Goal: Task Accomplishment & Management: Complete application form

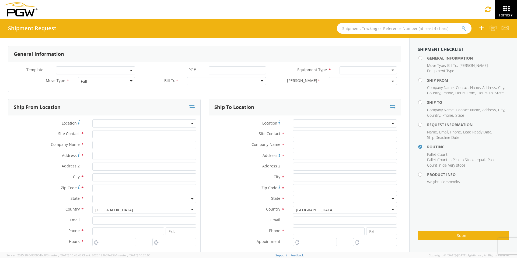
click at [374, 27] on input "text" at bounding box center [404, 28] width 135 height 11
type input "56892533"
click at [413, 26] on button "submit" at bounding box center [463, 29] width 5 height 6
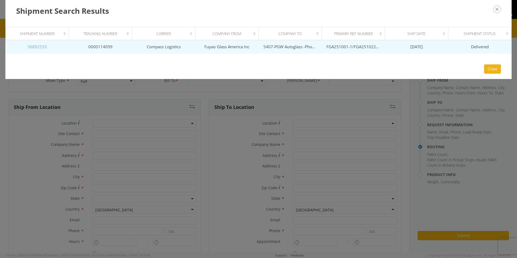
click at [43, 47] on link "56892533" at bounding box center [36, 46] width 19 height 5
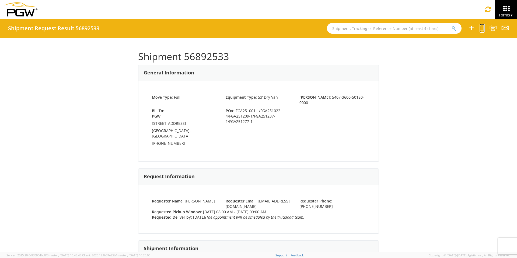
click at [413, 28] on icon at bounding box center [481, 27] width 5 height 7
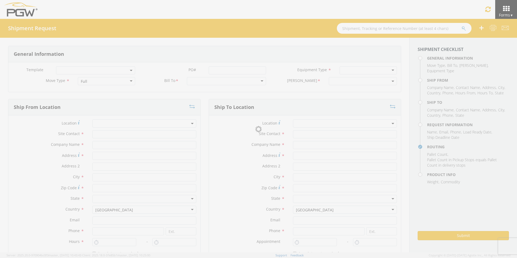
select select
type input "ARG Warehouse"
type input "Fuyao Glass America Inc"
type input "[STREET_ADDRESS][PERSON_NAME]"
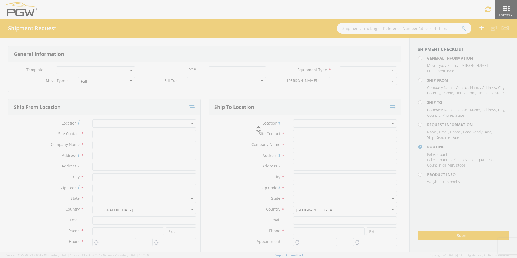
type input "Attn: 2601 ARG Warehouse"
type input "Moraine"
type input "45439"
type input "[EMAIL_ADDRESS][DOMAIN_NAME]"
type input "9374965777"
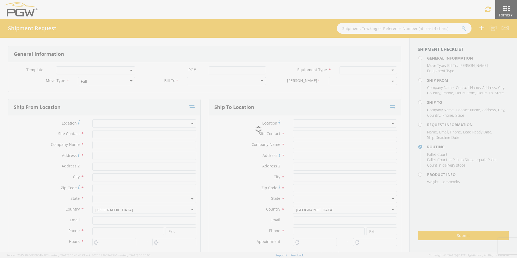
type input "4004"
type input "8:00 AM"
type input "9:00 AM"
type input "5407 Branch Manager"
type input "5407-PGW Autoglass -Phoenix Hub"
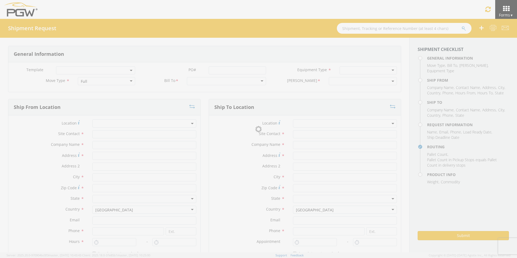
type input "[STREET_ADDRESS]"
type input "[GEOGRAPHIC_DATA]"
type input "85307"
type input "[EMAIL_ADDRESS][DOMAIN_NAME]"
type input "[PHONE_NUMBER]"
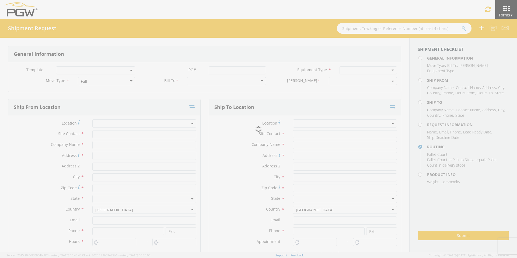
type input "[PERSON_NAME]"
type input "[EMAIL_ADDRESS][DOMAIN_NAME]"
checkbox input "true"
type input "[PHONE_NUMBER]"
type textarea "PGW Branch Direct - Glendale AZ FGA251001-1/FGA251022-4/FGA251209-1/FGA251237-1…"
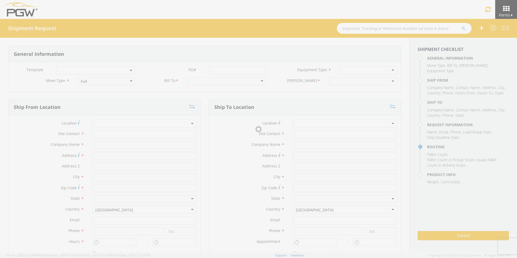
type textarea "NO LTL Appt unless noted, ALL Truckload APPT Reqd."
type input "39000"
type input "48"
type textarea "PGW Branch Direct - Glendale AZ FGA251001-1/FGA251022-4/FGA251209-1/FGA251237-1…"
checkbox input "true"
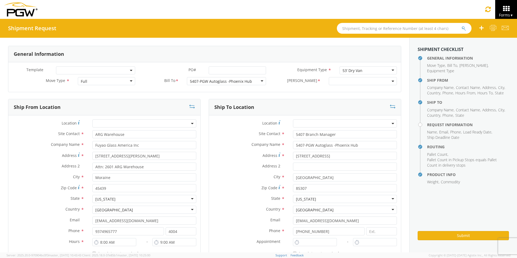
type input "7:00 AM"
type input "5:00 PM"
select select "5407-3600-50180-0000"
select select "62351"
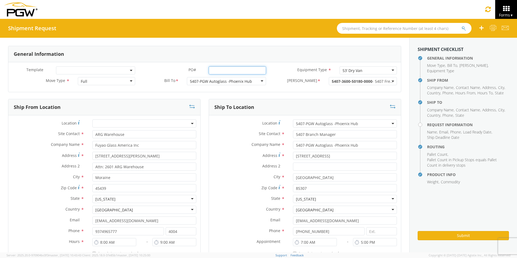
click at [217, 70] on input "PO# *" at bounding box center [237, 70] width 57 height 8
drag, startPoint x: 259, startPoint y: 70, endPoint x: 171, endPoint y: 70, distance: 88.0
click at [172, 70] on div "PO# * FGA251237-5/FGA251276-6" at bounding box center [204, 70] width 131 height 8
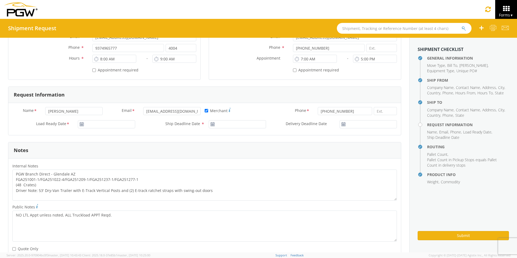
scroll to position [188, 0]
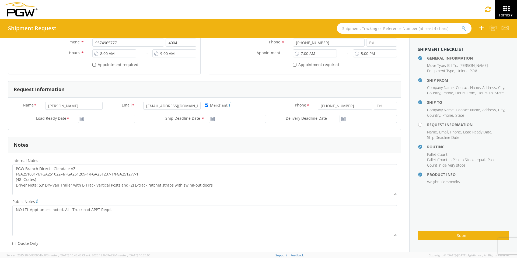
type input "FGA251237-5/FGA251276-6"
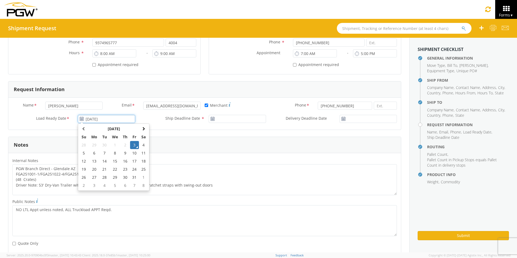
click at [103, 121] on input "[DATE]" at bounding box center [106, 119] width 57 height 8
click at [92, 153] on td "6" at bounding box center [94, 153] width 11 height 8
type input "[DATE]"
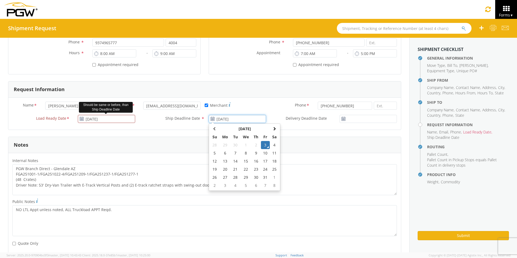
click at [230, 119] on input "[DATE]" at bounding box center [237, 119] width 57 height 8
click at [223, 153] on td "6" at bounding box center [224, 153] width 11 height 8
type input "[DATE]"
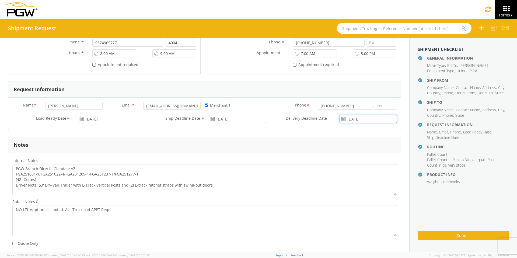
click at [364, 119] on input "[DATE]" at bounding box center [367, 119] width 57 height 8
click at [338, 153] on td "6" at bounding box center [341, 153] width 11 height 8
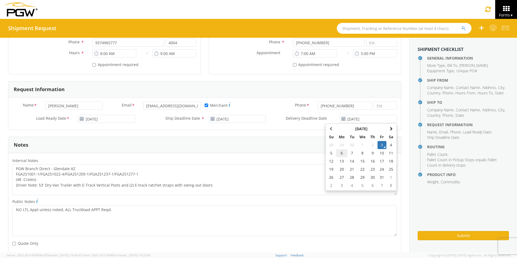
type input "[DATE]"
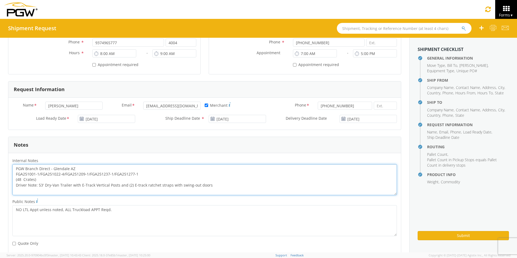
drag, startPoint x: 139, startPoint y: 174, endPoint x: 15, endPoint y: 172, distance: 124.6
click at [15, 172] on textarea "PGW Branch Direct - Glendale AZ FGA251001-1/FGA251022-4/FGA251209-1/FGA251237-1…" at bounding box center [204, 179] width 384 height 31
paste textarea "237-5/FGA251276-6"
drag, startPoint x: 15, startPoint y: 167, endPoint x: 239, endPoint y: 186, distance: 224.7
click at [239, 186] on textarea "PGW Branch Direct - Glendale [GEOGRAPHIC_DATA] FGA251237-5/FGA251276-6 (48 Crat…" at bounding box center [204, 179] width 384 height 31
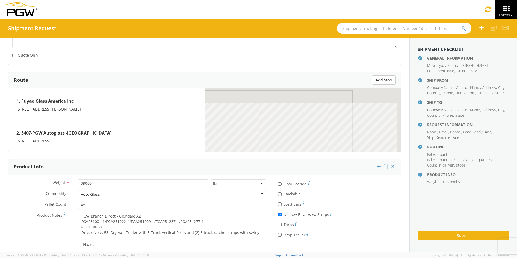
scroll to position [377, 0]
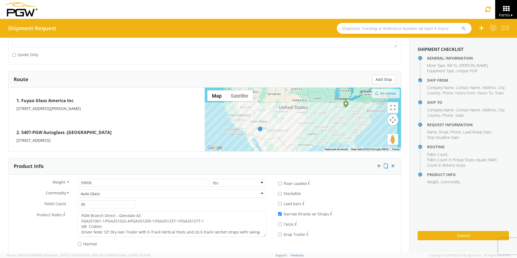
type textarea "PGW Branch Direct - Glendale [GEOGRAPHIC_DATA] FGA251237-5/FGA251276-6 (48 Crat…"
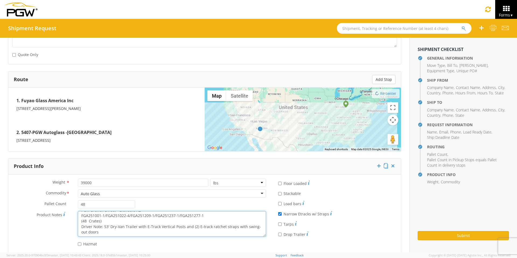
drag, startPoint x: 81, startPoint y: 215, endPoint x: 234, endPoint y: 236, distance: 154.7
click at [234, 199] on textarea "PGW Branch Direct - Glendale AZ FGA251001-1/FGA251022-4/FGA251209-1/FGA251237-1…" at bounding box center [172, 224] width 188 height 26
paste textarea "237-5/FGA251276-6"
type textarea "PGW Branch Direct - Glendale [GEOGRAPHIC_DATA] FGA251237-5/FGA251276-6 (48 Crat…"
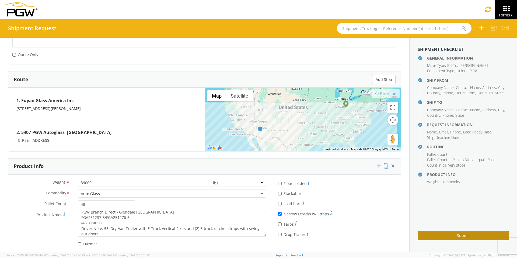
click at [413, 199] on button "Submit" at bounding box center [462, 235] width 91 height 9
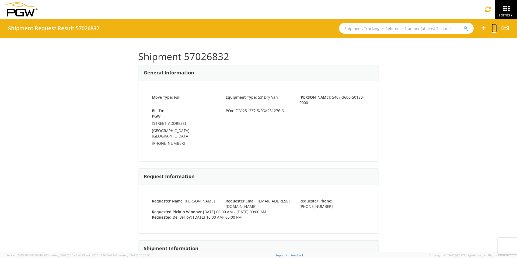
click at [413, 29] on icon at bounding box center [493, 27] width 5 height 7
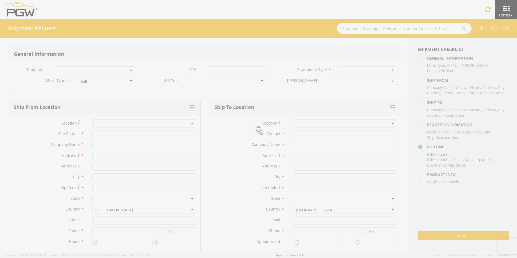
select select
type input "ARG Warehouse"
type input "Fuyao Glass America Inc"
type input "[STREET_ADDRESS][PERSON_NAME]"
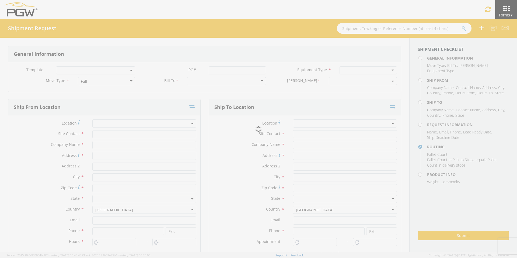
type input "Attn: 2601 ARG Warehouse"
type input "Moraine"
type input "45439"
type input "[EMAIL_ADDRESS][DOMAIN_NAME]"
type input "9374965777"
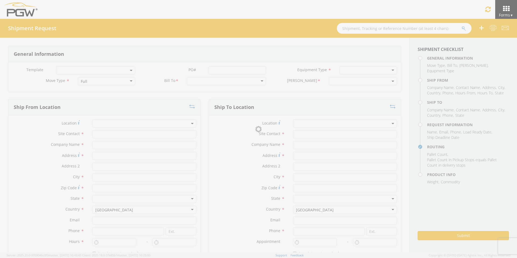
type input "4004"
type input "8:00 AM"
type input "9:00 AM"
type input "5407 Branch Manager"
type input "5407-PGW Autoglass -Phoenix Hub"
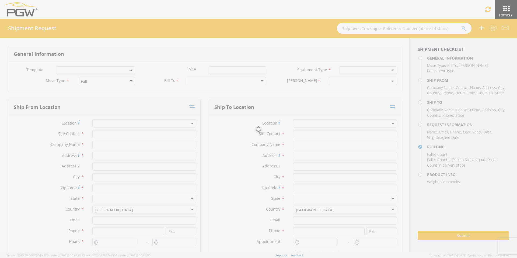
type input "[STREET_ADDRESS]"
type input "[GEOGRAPHIC_DATA]"
type input "85307"
type input "[EMAIL_ADDRESS][DOMAIN_NAME]"
type input "[PHONE_NUMBER]"
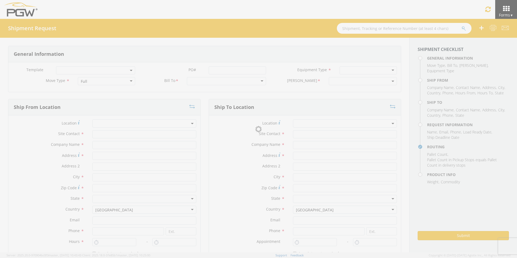
type input "10:00 AM"
type input "5:00 PM"
type input "[PERSON_NAME]"
type input "[EMAIL_ADDRESS][DOMAIN_NAME]"
checkbox input "true"
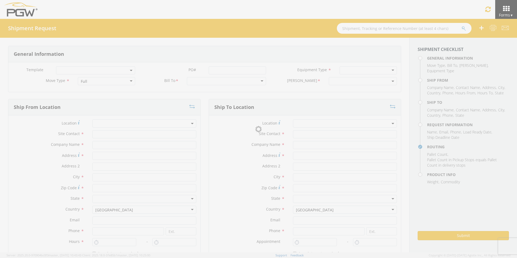
type input "[PHONE_NUMBER]"
type textarea "PGW Branch Direct - Glendale [GEOGRAPHIC_DATA] FGA251237-5/FGA251276-6 (48 Crat…"
type textarea "NO LTL Appt unless noted, ALL Truckload APPT Reqd."
type input "39000"
type input "48"
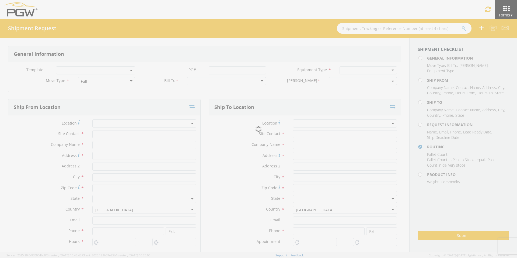
type textarea "PGW Branch Direct - Glendale [GEOGRAPHIC_DATA] FGA251237-5/FGA251276-6 (48 Crat…"
checkbox input "true"
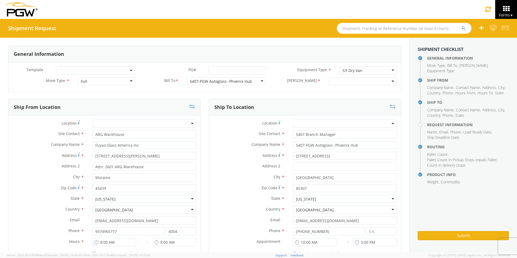
select select "5407-3600-50180-0000"
select select "62351"
click at [216, 71] on input "PO# *" at bounding box center [237, 70] width 57 height 8
drag, startPoint x: 261, startPoint y: 70, endPoint x: 169, endPoint y: 73, distance: 92.4
click at [169, 73] on div "PO# * FGA251366-3/FGA251468-1/FGA251277-3/FGA251317-2" at bounding box center [204, 70] width 131 height 8
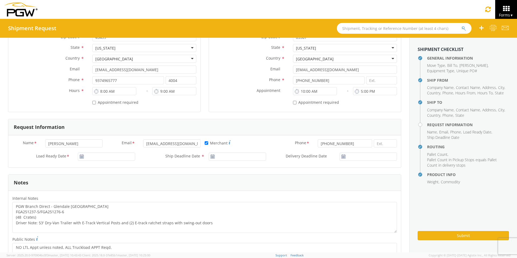
scroll to position [161, 0]
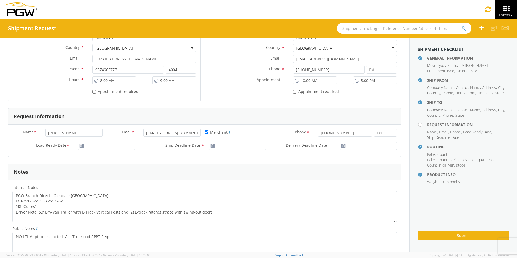
type input "FGA251366-3/FGA251468-1/FGA251277-3/FGA251317-2"
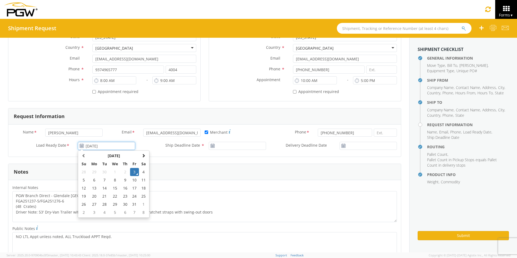
click at [105, 146] on input "[DATE]" at bounding box center [106, 146] width 57 height 8
click at [93, 180] on td "6" at bounding box center [94, 180] width 11 height 8
type input "[DATE]"
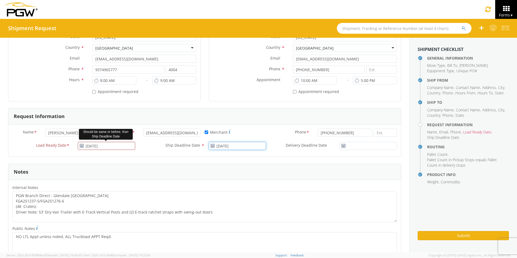
click at [238, 146] on input "[DATE]" at bounding box center [237, 146] width 57 height 8
click at [221, 179] on td "6" at bounding box center [224, 180] width 11 height 8
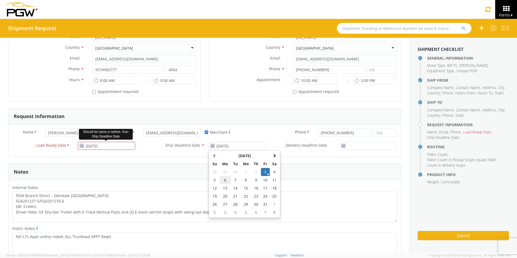
type input "[DATE]"
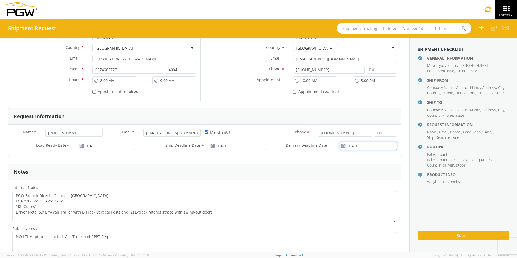
click at [362, 147] on input "[DATE]" at bounding box center [367, 146] width 57 height 8
click at [339, 181] on td "6" at bounding box center [341, 180] width 11 height 8
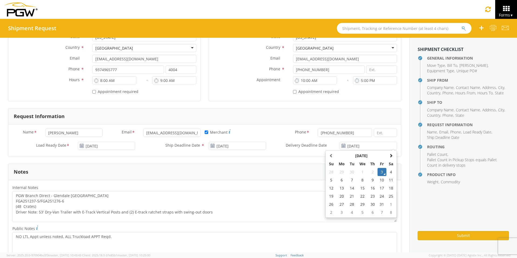
type input "[DATE]"
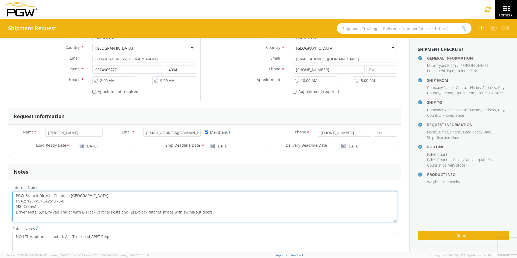
drag, startPoint x: 69, startPoint y: 202, endPoint x: 14, endPoint y: 201, distance: 54.4
click at [14, 199] on textarea "PGW Branch Direct - Glendale [GEOGRAPHIC_DATA] FGA251237-5/FGA251276-6 (48 Crat…" at bounding box center [204, 206] width 384 height 31
paste textarea "366-3/FGA251468-1/FGA251277-3/FGA251317-2"
drag, startPoint x: 15, startPoint y: 195, endPoint x: 276, endPoint y: 221, distance: 261.8
click at [276, 199] on textarea "PGW Branch Direct - Glendale AZ FGA251366-3/FGA251468-1/FGA251277-3/FGA251317-2…" at bounding box center [204, 206] width 384 height 31
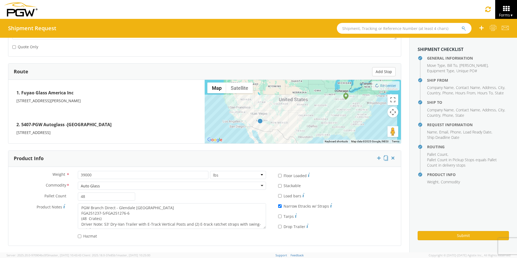
scroll to position [385, 0]
type textarea "PGW Branch Direct - Glendale AZ FGA251366-3/FGA251468-1/FGA251277-3/FGA251317-2…"
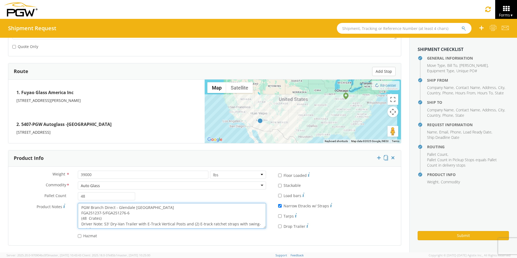
scroll to position [5, 0]
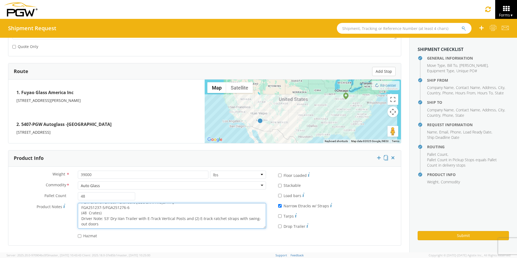
drag, startPoint x: 80, startPoint y: 206, endPoint x: 205, endPoint y: 232, distance: 127.3
click at [205, 199] on div "Weight * 39000 lbs kgs Commodity * Auto Glass Auto Glass Adhesives / Glues Aqua…" at bounding box center [139, 205] width 262 height 71
paste textarea "366-3/FGA251468-1/FGA251277-3/FGA251317-2"
type textarea "PGW Branch Direct - Glendale AZ FGA251366-3/FGA251468-1/FGA251277-3/FGA251317-2…"
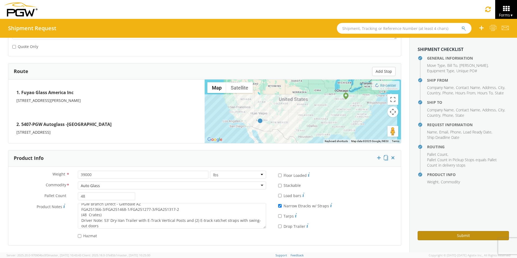
click at [413, 199] on button "Submit" at bounding box center [462, 235] width 91 height 9
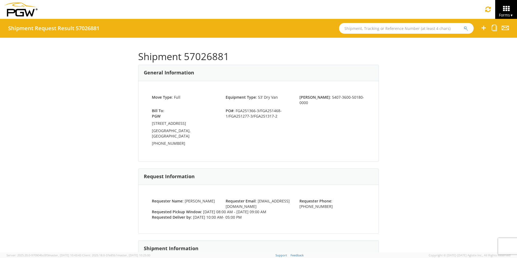
click at [374, 29] on input "text" at bounding box center [406, 28] width 135 height 11
type input "54092877"
click at [413, 26] on button "submit" at bounding box center [466, 29] width 5 height 6
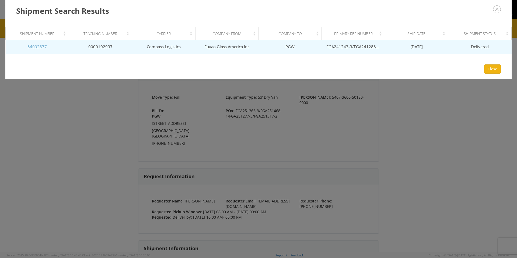
click at [39, 48] on link "54092877" at bounding box center [36, 46] width 19 height 5
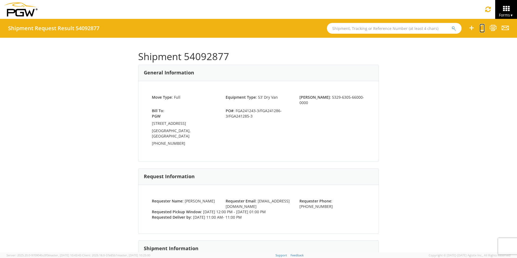
click at [413, 29] on icon at bounding box center [481, 27] width 5 height 7
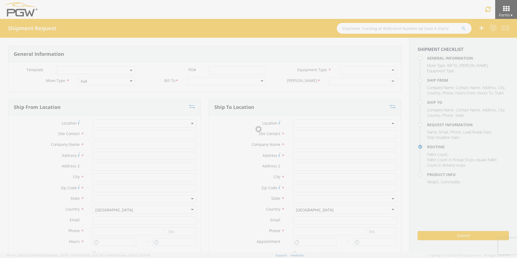
select select
type input "ARG Warehouse"
type input "Fuyao Glass America Inc"
type input "[STREET_ADDRESS][PERSON_NAME]"
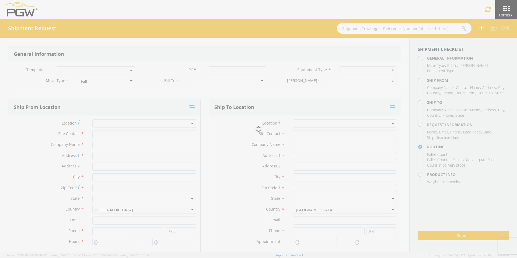
type input "Attn: 2601 ARG Warehouse"
type input "Moraine"
type input "45439"
type input "[EMAIL_ADDRESS][DOMAIN_NAME]"
type input "9374965777"
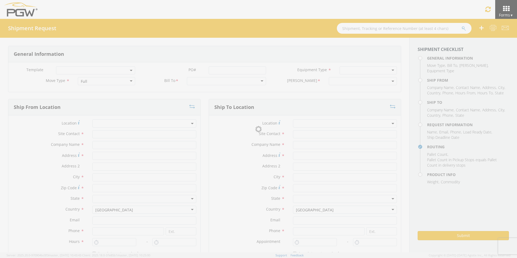
type input "4004"
type input "12:00 PM"
type input "1:00 PM"
type input "5329 Branch Manager"
type input "PGW"
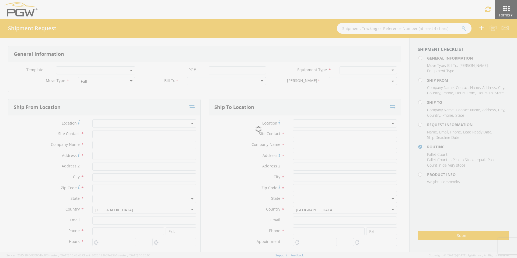
type input "[STREET_ADDRESS]"
type input "Chillicothe"
type input "45601"
type input "[EMAIL_ADDRESS][DOMAIN_NAME]"
type input "[PHONE_NUMBER]"
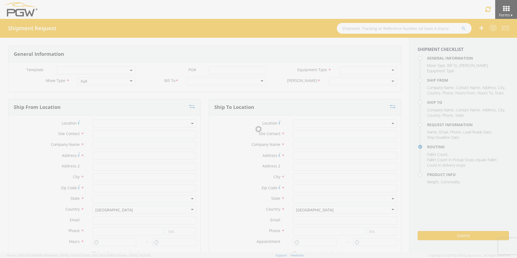
type input "11:00 AM"
type input "11:00 PM"
type input "[PERSON_NAME]"
type input "[EMAIL_ADDRESS][DOMAIN_NAME]"
checkbox input "true"
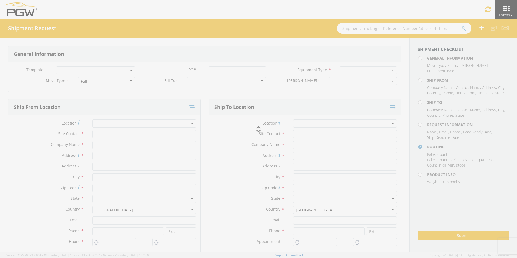
type input "[PHONE_NUMBER]"
type textarea "PGW/ARG Shipment FGA241243-3/FGA241286-3/FGA241285-3 (48 Crates) Driver Note: 5…"
type textarea "Secondary contact [PERSON_NAME] at [PHONE_NUMBER]"
type input "39000"
type input "48"
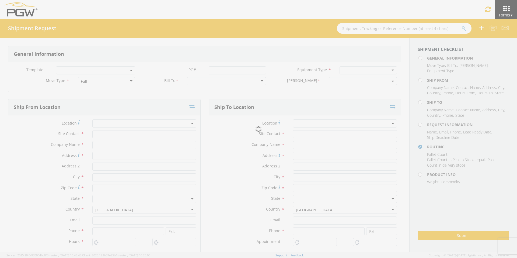
type textarea "PGW/ARG Shipment FGA241243-3/FGA241286-3/FGA241285-3 (48 Crates) Driver Note: 5…"
checkbox input "true"
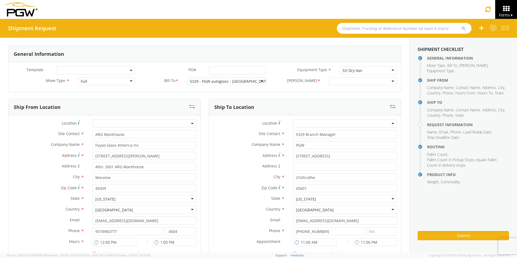
select select "5329-6305-66000-0000"
select select "28253"
click at [218, 68] on input "PO# *" at bounding box center [237, 70] width 57 height 8
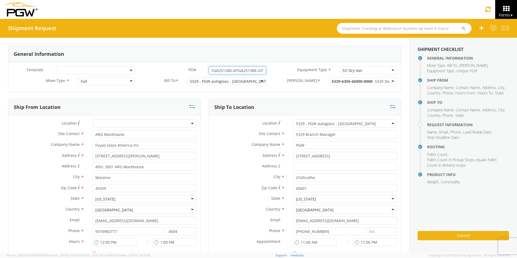
drag, startPoint x: 262, startPoint y: 69, endPoint x: 113, endPoint y: 65, distance: 148.4
click at [113, 65] on div "Template * PO# * FGA251280-4/FGA251388-2/FGA251467-1 Equipment Type * 53’ Dry V…" at bounding box center [204, 77] width 392 height 30
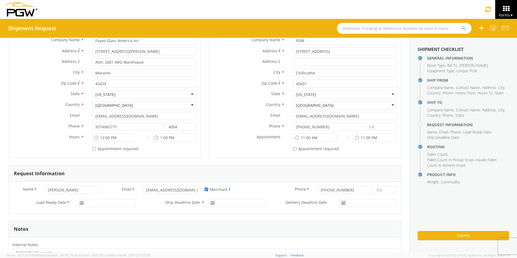
scroll to position [135, 0]
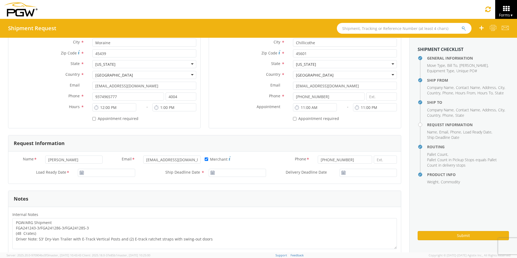
type input "FGA251280-4/FGA251388-2/FGA251467-1"
click at [97, 173] on input "[DATE]" at bounding box center [106, 172] width 57 height 8
click at [105, 130] on td "7" at bounding box center [104, 130] width 9 height 8
type input "[DATE]"
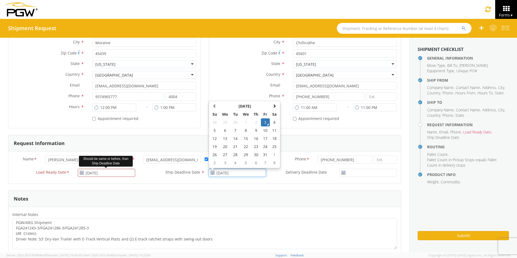
click at [238, 172] on input "[DATE]" at bounding box center [237, 172] width 57 height 8
click at [233, 129] on td "7" at bounding box center [235, 130] width 9 height 8
type input "[DATE]"
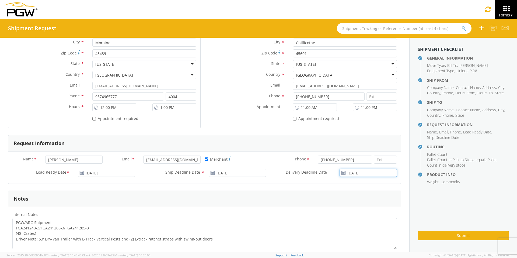
click at [351, 172] on input "[DATE]" at bounding box center [367, 172] width 57 height 8
click at [347, 128] on td "7" at bounding box center [351, 130] width 9 height 8
type input "[DATE]"
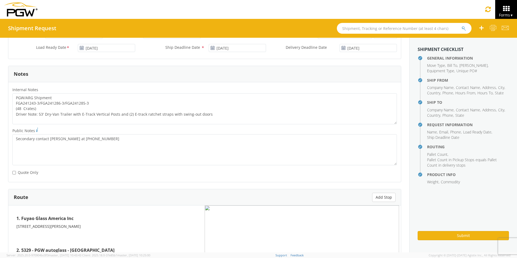
scroll to position [269, 0]
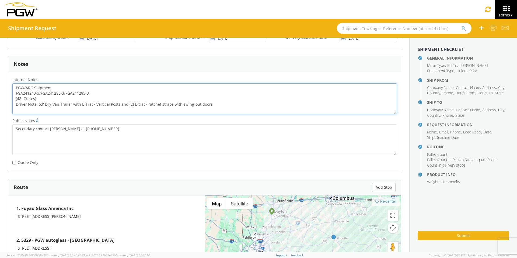
drag, startPoint x: 94, startPoint y: 93, endPoint x: 13, endPoint y: 94, distance: 81.6
click at [13, 94] on textarea "PGW/ARG Shipment FGA241243-3/FGA241286-3/FGA241285-3 (48 Crates) Driver Note: 5…" at bounding box center [204, 98] width 384 height 31
paste textarea "51280-4/FGA251388-2/FGA251467-1"
drag, startPoint x: 15, startPoint y: 86, endPoint x: 264, endPoint y: 110, distance: 250.1
click at [264, 110] on textarea "PGW/ARG Shipment FGA251280-4/FGA251388-2/FGA251467-1 (48 Crates) Driver Note: 5…" at bounding box center [204, 98] width 384 height 31
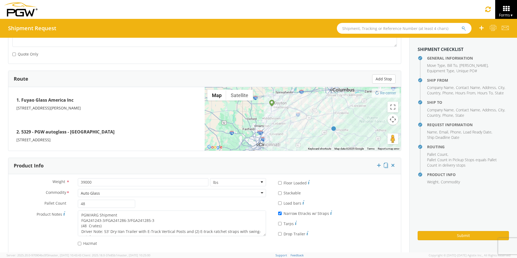
scroll to position [385, 0]
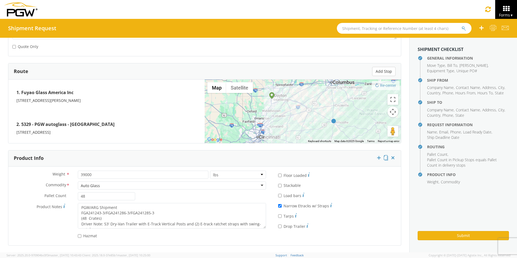
type textarea "PGW/ARG Shipment FGA251280-4/FGA251388-2/FGA251467-1 (48 Crates) Driver Note: 5…"
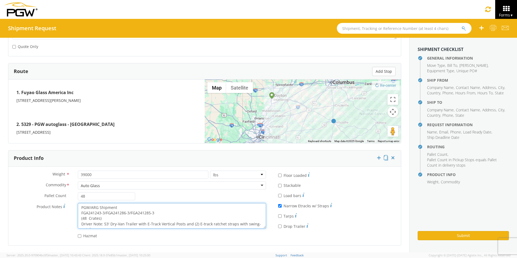
scroll to position [5, 0]
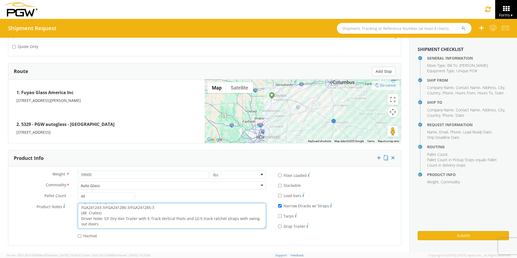
drag, startPoint x: 80, startPoint y: 206, endPoint x: 221, endPoint y: 234, distance: 143.5
click at [221, 199] on div "Weight * 39000 lbs kgs Commodity * Auto Glass Auto Glass Adhesives / Glues Aqua…" at bounding box center [139, 205] width 262 height 71
paste textarea "51280-4/FGA251388-2/FGA251467-1"
type textarea "PGW/ARG Shipment FGA251280-4/FGA251388-2/FGA251467-1 (48 Crates) Driver Note: 5…"
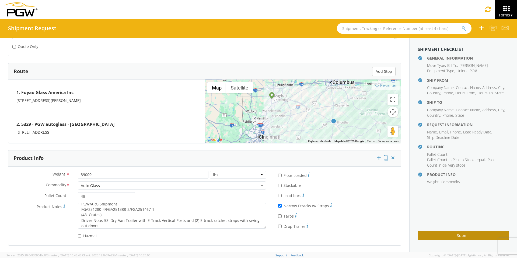
click at [413, 199] on button "Submit" at bounding box center [462, 235] width 91 height 9
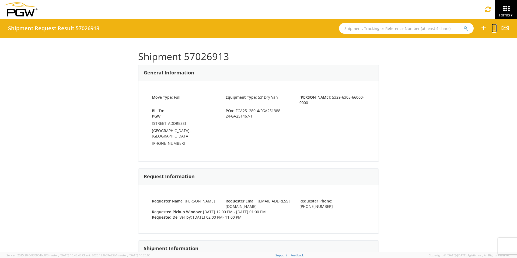
click at [413, 28] on icon at bounding box center [493, 27] width 5 height 7
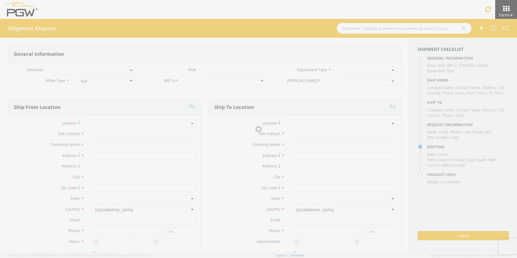
select select
type input "ARG Warehouse"
type input "Fuyao Glass America Inc"
type input "[STREET_ADDRESS][PERSON_NAME]"
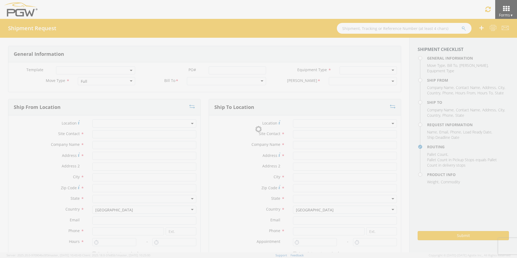
type input "Attn: 2601 ARG Warehouse"
type input "Moraine"
type input "45439"
type input "[EMAIL_ADDRESS][DOMAIN_NAME]"
type input "9374965777"
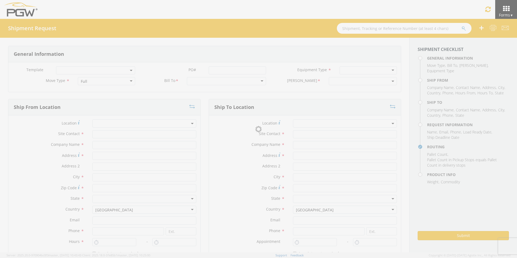
type input "4004"
type input "12:00 PM"
type input "1:00 PM"
type input "5329 Branch Manager"
type input "PGW"
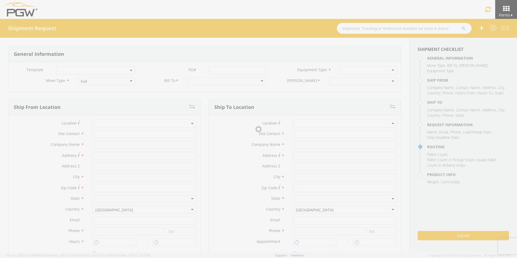
type input "[STREET_ADDRESS]"
type input "Chillicothe"
type input "45601"
type input "[EMAIL_ADDRESS][DOMAIN_NAME]"
type input "[PHONE_NUMBER]"
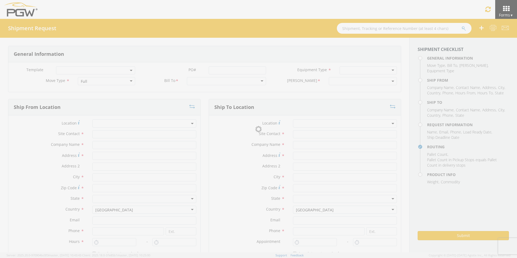
type input "2:00 PM"
type input "11:00 PM"
type input "[PERSON_NAME]"
type input "[EMAIL_ADDRESS][DOMAIN_NAME]"
checkbox input "true"
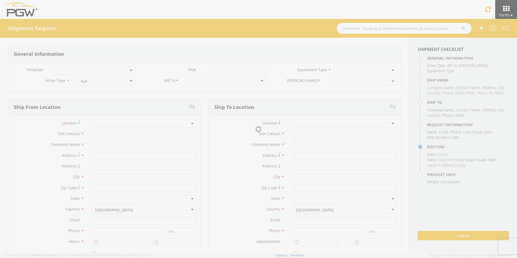
type input "[PHONE_NUMBER]"
type textarea "PGW/ARG Shipment FGA251280-4/FGA251388-2/FGA251467-1 (48 Crates) Driver Note: 5…"
type textarea "Secondary contact [PERSON_NAME] at [PHONE_NUMBER]"
type input "39000"
type input "48"
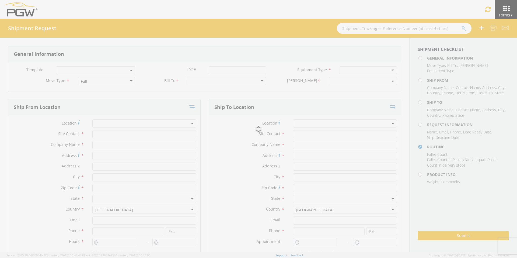
type textarea "PGW/ARG Shipment FGA251280-4/FGA251388-2/FGA251467-1 (48 Crates) Driver Note: 5…"
checkbox input "true"
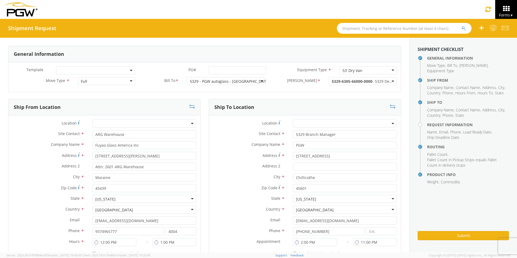
select select "5329-6305-66000-0000"
select select "28253"
click at [221, 70] on input "PO# *" at bounding box center [237, 70] width 57 height 8
drag, startPoint x: 262, startPoint y: 70, endPoint x: 119, endPoint y: 71, distance: 142.4
click at [125, 71] on div "Template * PO# * FGA251281-4/FGA251315-3/FGA251363-3 Equipment Type * 53’ Dry V…" at bounding box center [204, 71] width 392 height 11
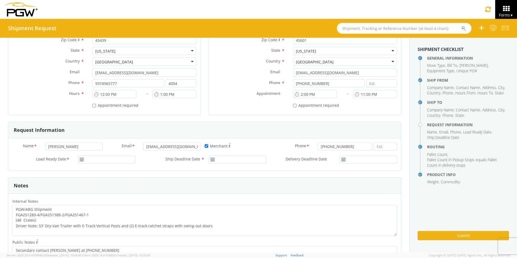
scroll to position [161, 0]
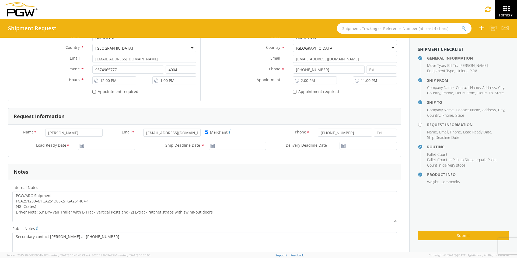
type input "FGA251281-4/FGA251315-3/FGA251363-3"
click at [106, 146] on input "[DATE]" at bounding box center [106, 146] width 57 height 8
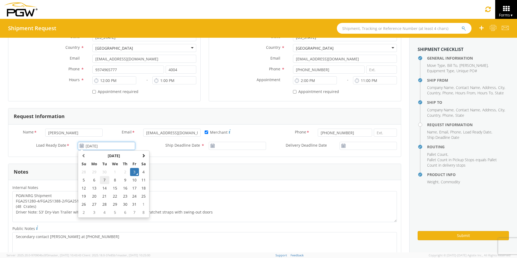
click at [106, 181] on td "7" at bounding box center [104, 180] width 9 height 8
type input "[DATE]"
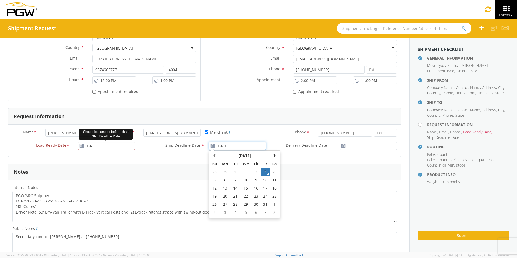
click at [238, 147] on input "[DATE]" at bounding box center [237, 146] width 57 height 8
click at [232, 180] on td "7" at bounding box center [235, 180] width 9 height 8
type input "[DATE]"
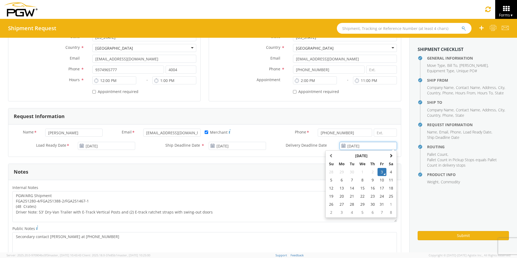
click at [359, 144] on input "[DATE]" at bounding box center [367, 146] width 57 height 8
click at [348, 181] on td "7" at bounding box center [351, 180] width 9 height 8
type input "[DATE]"
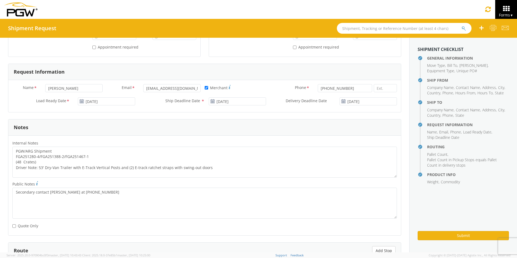
scroll to position [215, 0]
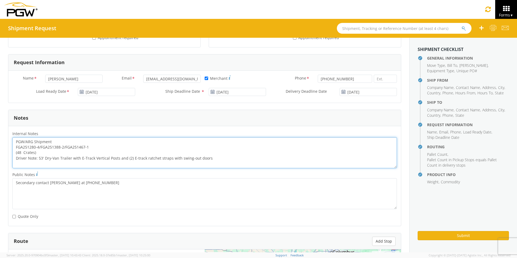
drag, startPoint x: 91, startPoint y: 146, endPoint x: 11, endPoint y: 145, distance: 79.7
click at [11, 145] on div "PGW/ARG Shipment FGA251280-4/FGA251388-2/FGA251467-1 (48 Crates) Driver Note: 5…" at bounding box center [204, 152] width 392 height 31
paste textarea "1-4/FGA251315-3/FGA251363-3"
drag, startPoint x: 15, startPoint y: 140, endPoint x: 260, endPoint y: 175, distance: 246.9
click at [260, 175] on div "Internal Notes * PGW/ARG Shipment FGA251281-4/FGA251315-3/FGA251363-3 (48 Crate…" at bounding box center [204, 176] width 392 height 92
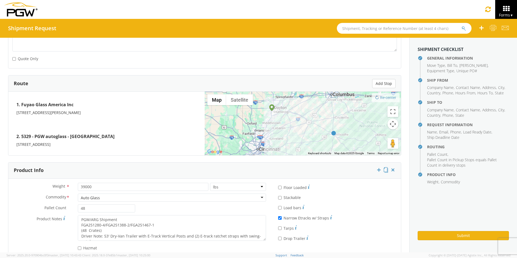
scroll to position [385, 0]
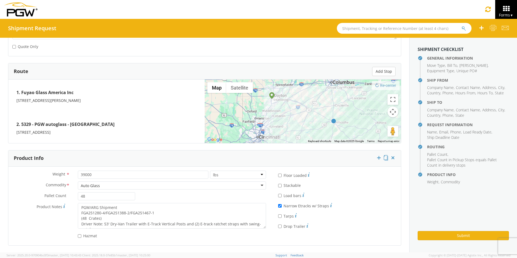
type textarea "PGW/ARG Shipment FGA251281-4/FGA251315-3/FGA251363-3 (48 Crates) Driver Note: 5…"
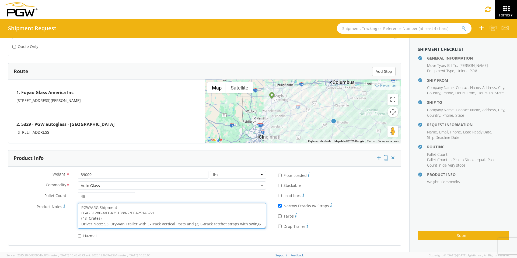
scroll to position [5, 0]
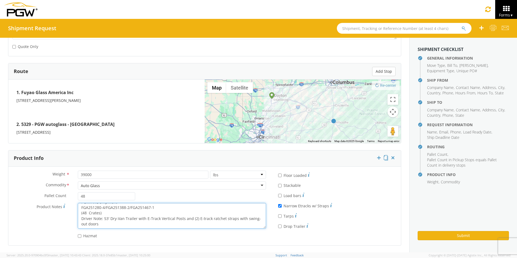
drag, startPoint x: 79, startPoint y: 206, endPoint x: 218, endPoint y: 236, distance: 141.9
click at [218, 199] on div "Weight * 39000 lbs kgs Commodity * Auto Glass Auto Glass Adhesives / Glues Aqua…" at bounding box center [139, 205] width 262 height 71
paste textarea "1-4/FGA251315-3/FGA251363-3"
type textarea "PGW/ARG Shipment FGA251281-4/FGA251315-3/FGA251363-3 (48 Crates) Driver Note: 5…"
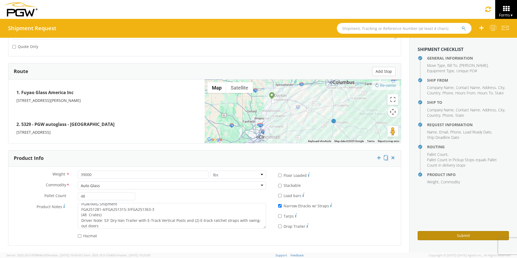
click at [413, 199] on button "Submit" at bounding box center [462, 235] width 91 height 9
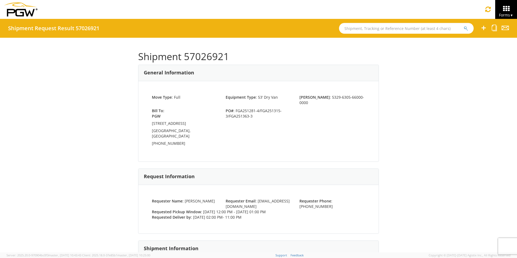
click at [367, 30] on input "text" at bounding box center [406, 28] width 135 height 11
type input "57008246"
click at [413, 26] on button "submit" at bounding box center [466, 29] width 5 height 6
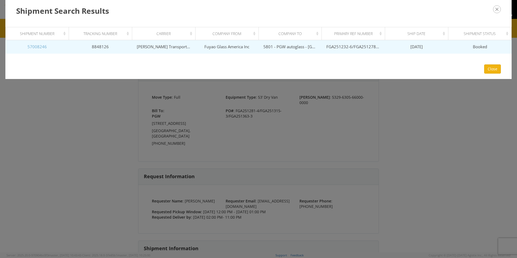
click at [41, 47] on link "57008246" at bounding box center [36, 46] width 19 height 5
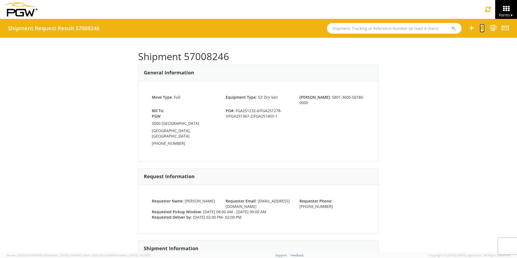
click at [413, 30] on icon at bounding box center [481, 27] width 5 height 7
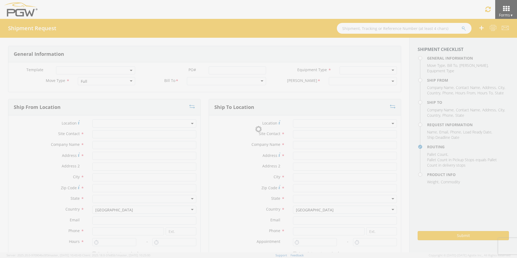
select select
type input "ARG Warehouse"
type input "Fuyao Glass America Inc"
type input "[STREET_ADDRESS][PERSON_NAME]"
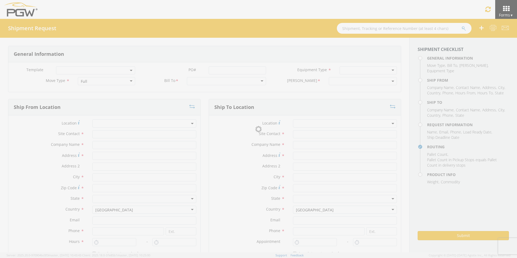
type input "Attn: 2601 ARG Warehouse"
type input "Moraine"
type input "45439"
type input "[EMAIL_ADDRESS][DOMAIN_NAME]"
type input "9374965777"
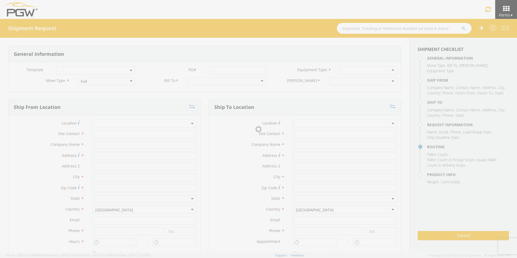
type input "4004"
type input "8:00 AM"
type input "9:00 AM"
type input "5801 Branch Manager"
type input "5801 - PGW autoglass - [GEOGRAPHIC_DATA] Hub"
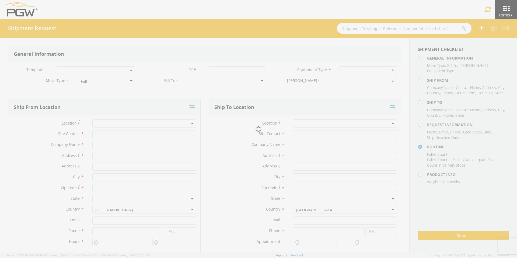
type input "5000 [GEOGRAPHIC_DATA]"
type input "[GEOGRAPHIC_DATA]"
type input "76115"
type input "[EMAIL_ADDRESS][DOMAIN_NAME]"
type input "[PHONE_NUMBER]"
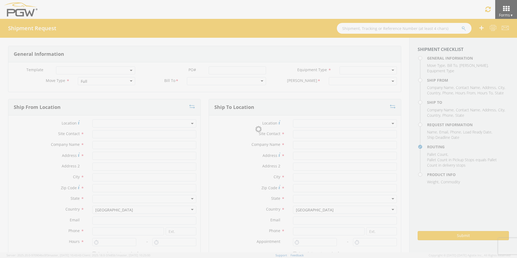
type input "2:00 PM"
type input "[PERSON_NAME]"
type input "[EMAIL_ADDRESS][DOMAIN_NAME]"
checkbox input "true"
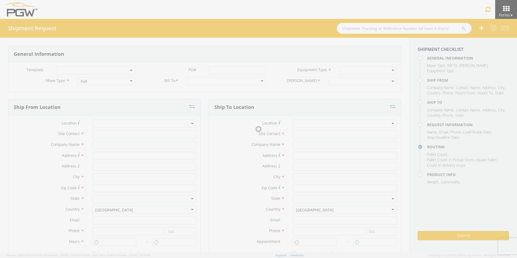
type input "[PHONE_NUMBER]"
type textarea "PGW Branch Direct - [GEOGRAPHIC_DATA] FGA251232-6/FGA251278-3/FGA251367-2/FGA25…"
type textarea "NO LTL Appt unless noted, ALL Truckload APPT Reqd."
type input "39000"
type input "48"
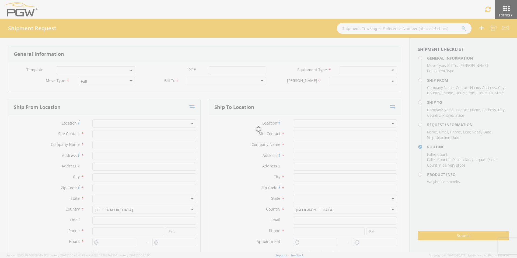
type textarea "PGW Branch Direct - [GEOGRAPHIC_DATA] FGA251232-6/FGA251278-3/FGA251367-2/FGA25…"
checkbox input "true"
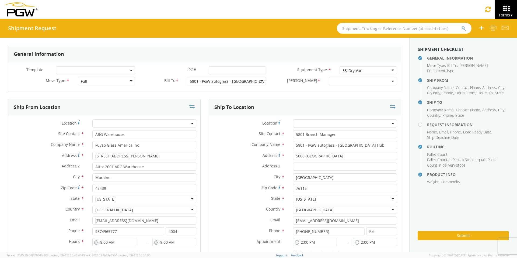
select select "5801-3600-50180-0000"
select select "62891"
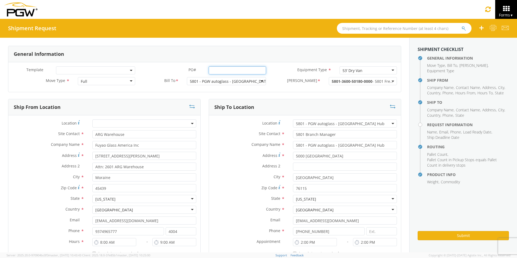
click at [220, 70] on input "PO# *" at bounding box center [237, 70] width 57 height 8
drag, startPoint x: 262, startPoint y: 71, endPoint x: 151, endPoint y: 74, distance: 110.7
click at [152, 74] on div "PO# * FGA251233-5/FGA251238-5/FGA251239-2/FGA251313-2/FGA251391-2" at bounding box center [204, 70] width 131 height 8
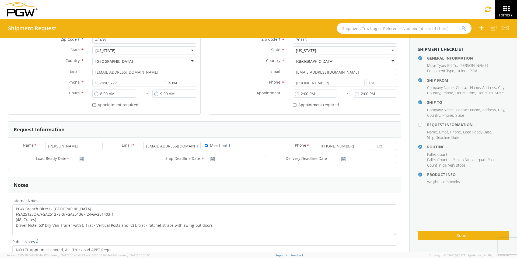
scroll to position [161, 0]
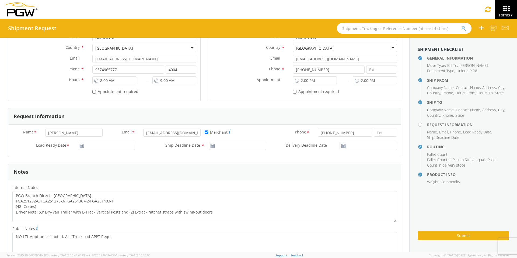
type input "FGA251233-5/FGA251238-5/FGA251239-2/FGA251313-2/FGA251391-2"
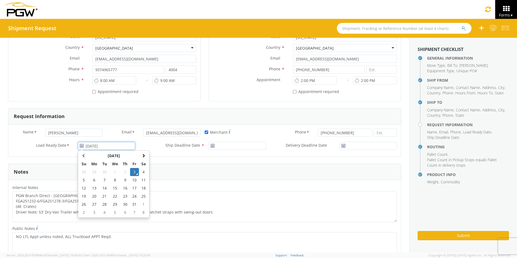
click at [106, 144] on input "[DATE]" at bounding box center [106, 146] width 57 height 8
click at [113, 179] on td "8" at bounding box center [114, 180] width 11 height 8
type input "[DATE]"
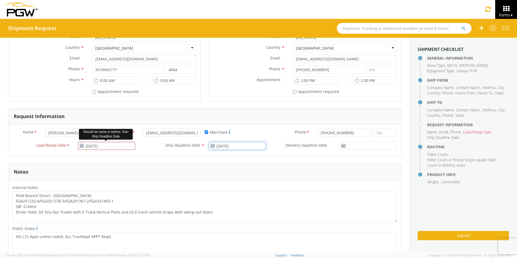
click at [231, 146] on input "[DATE]" at bounding box center [237, 146] width 57 height 8
click at [242, 180] on td "8" at bounding box center [245, 180] width 11 height 8
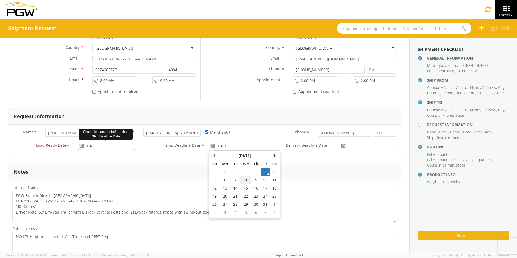
type input "[DATE]"
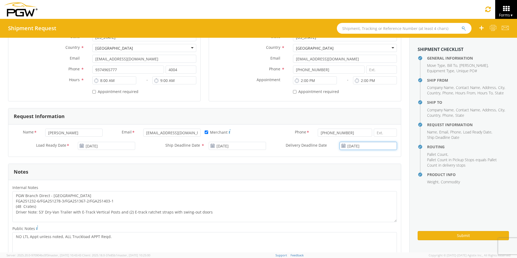
click at [364, 145] on input "[DATE]" at bounding box center [367, 146] width 57 height 8
click at [359, 180] on td "8" at bounding box center [362, 180] width 11 height 8
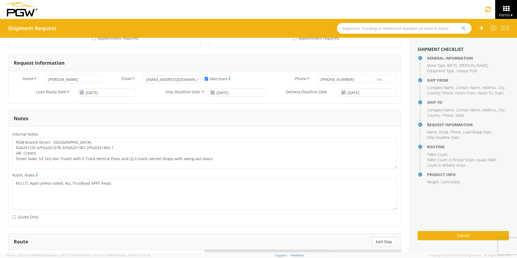
scroll to position [215, 0]
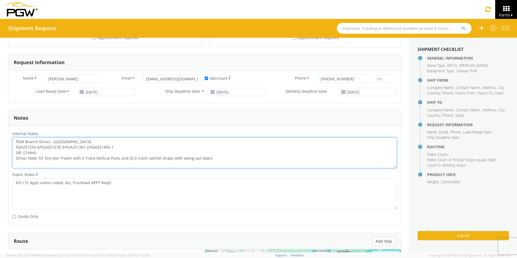
drag, startPoint x: 114, startPoint y: 148, endPoint x: 3, endPoint y: 146, distance: 110.6
click at [3, 146] on div "General Information Template * PO# * FGA251233-5/FGA251238-5/FGA251239-2/FGA251…" at bounding box center [204, 118] width 409 height 592
paste textarea "3-5/FGA251238-5/FGA251239-2/FGA251313-2/FGA251391-2"
drag, startPoint x: 16, startPoint y: 141, endPoint x: 255, endPoint y: 161, distance: 240.1
click at [255, 161] on textarea "PGW Branch Direct - [GEOGRAPHIC_DATA] FGA251233-5/FGA251238-5/FGA251239-2/FGA25…" at bounding box center [204, 152] width 384 height 31
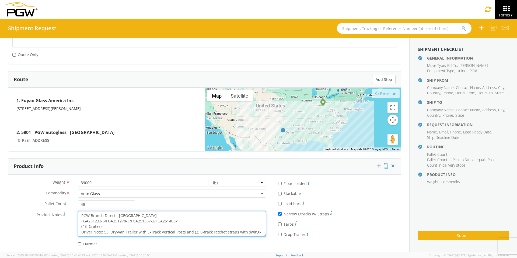
scroll to position [5, 0]
drag, startPoint x: 80, startPoint y: 215, endPoint x: 231, endPoint y: 238, distance: 153.3
click at [231, 199] on div "Product Notes * PGW Branch Direct - [GEOGRAPHIC_DATA] [GEOGRAPHIC_DATA] FGA2512…" at bounding box center [139, 225] width 262 height 28
paste textarea "3-5/FGA251238-5/FGA251239-2/FGA251313-2/FGA251391-2"
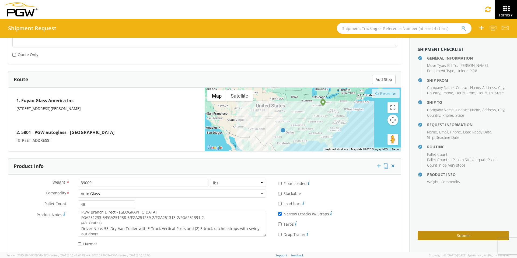
click at [413, 199] on button "Submit" at bounding box center [462, 235] width 91 height 9
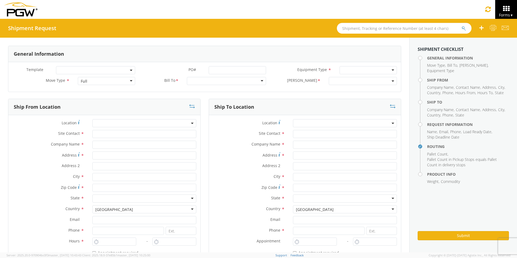
click at [367, 29] on input "text" at bounding box center [404, 28] width 135 height 11
type input "57026976"
click at [461, 26] on button "submit" at bounding box center [463, 29] width 5 height 6
